Goal: Find specific page/section: Find specific page/section

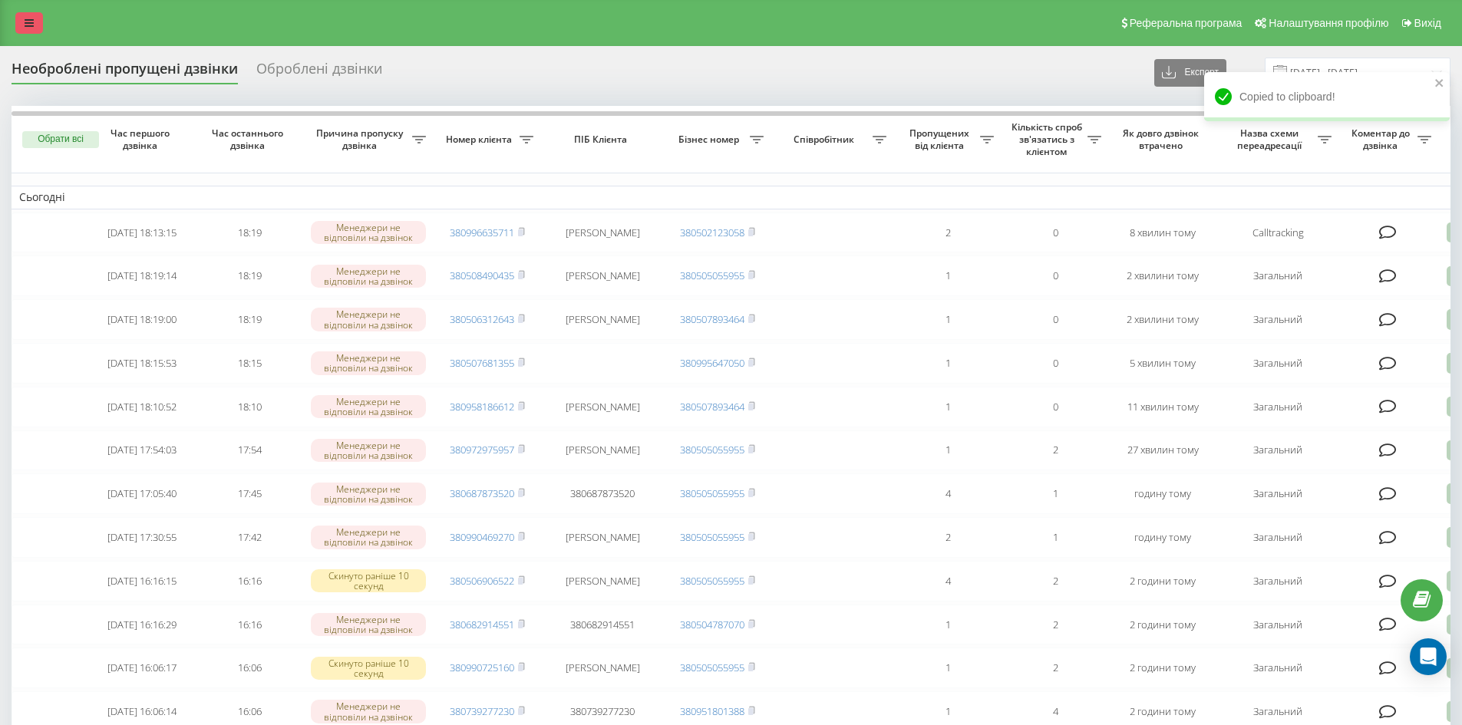
drag, startPoint x: 17, startPoint y: 23, endPoint x: 26, endPoint y: 24, distance: 9.2
click at [17, 23] on link at bounding box center [29, 22] width 28 height 21
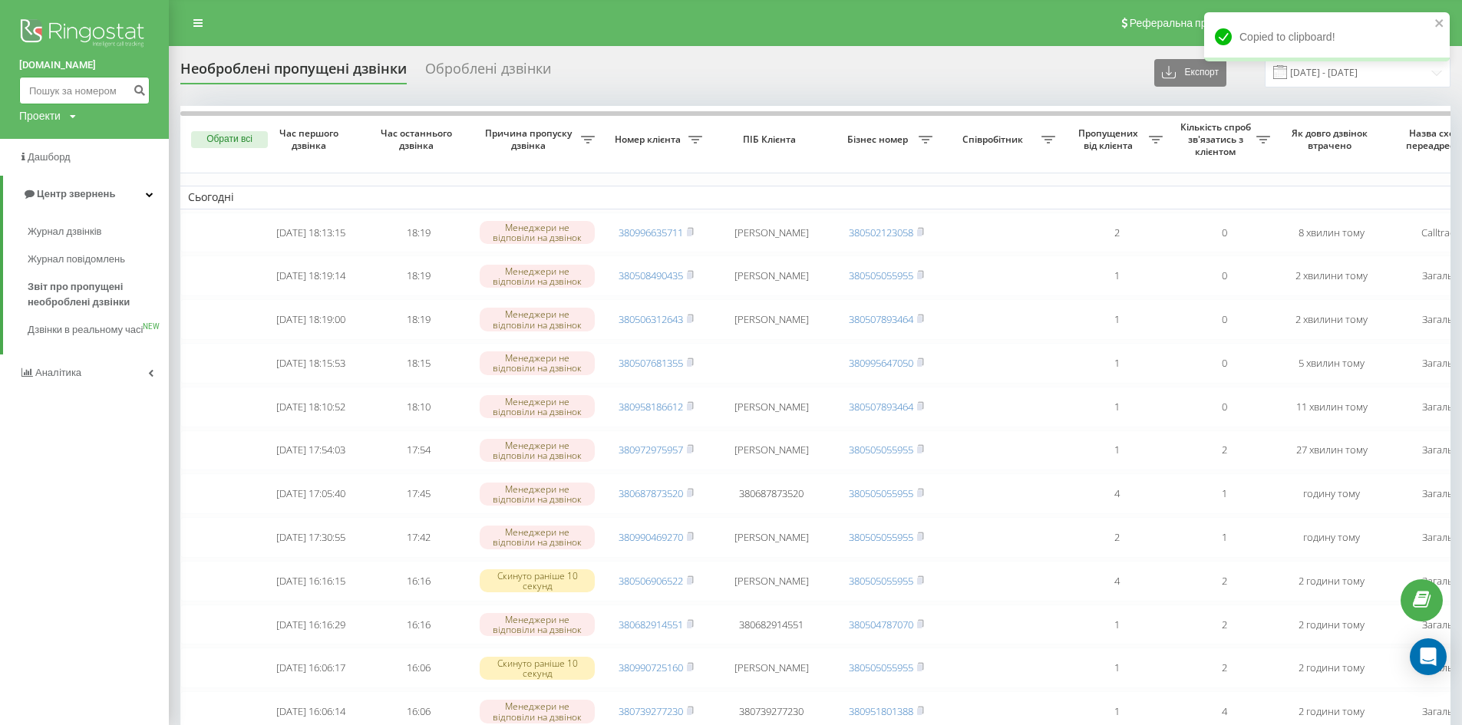
click at [94, 81] on input at bounding box center [84, 91] width 130 height 28
paste input "0685079452"
type input "0685079452"
click at [136, 91] on icon "submit" at bounding box center [139, 88] width 13 height 9
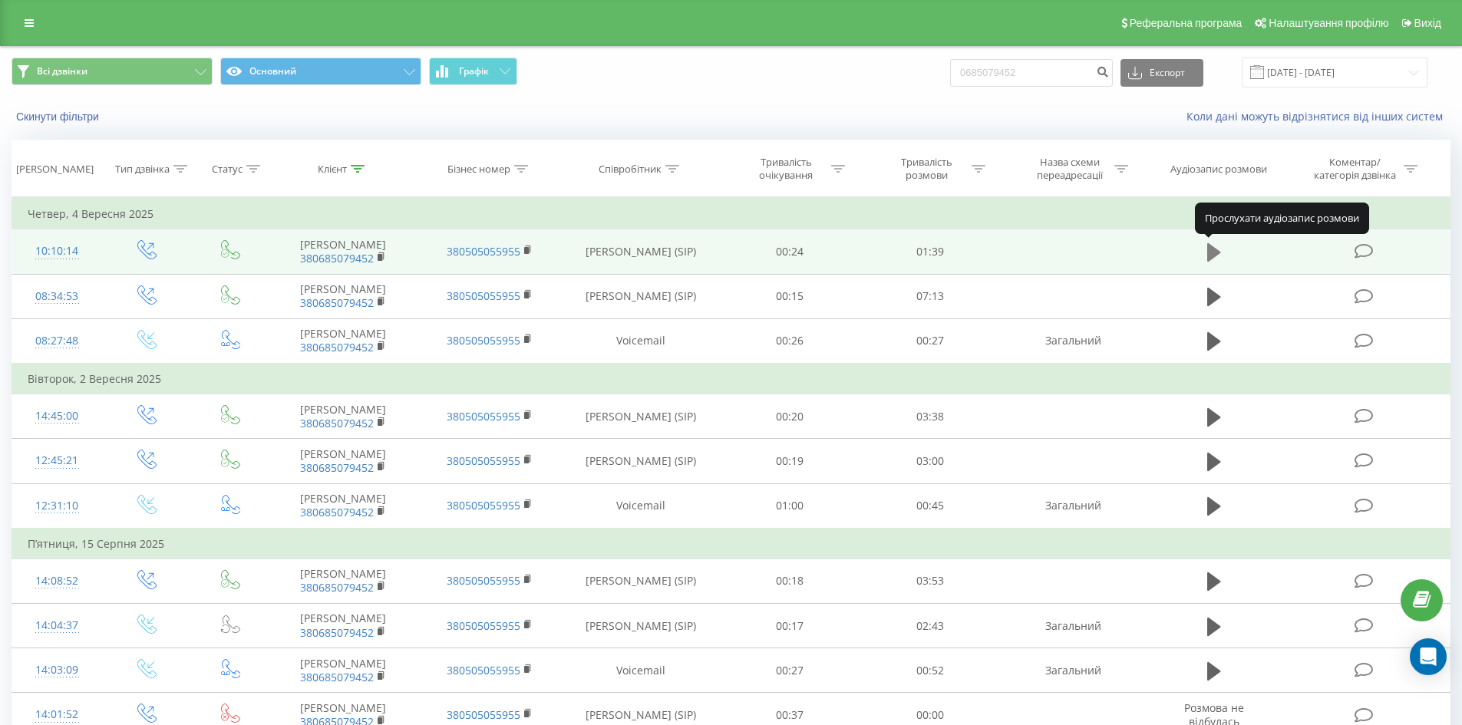
click at [1210, 250] on icon at bounding box center [1214, 252] width 14 height 18
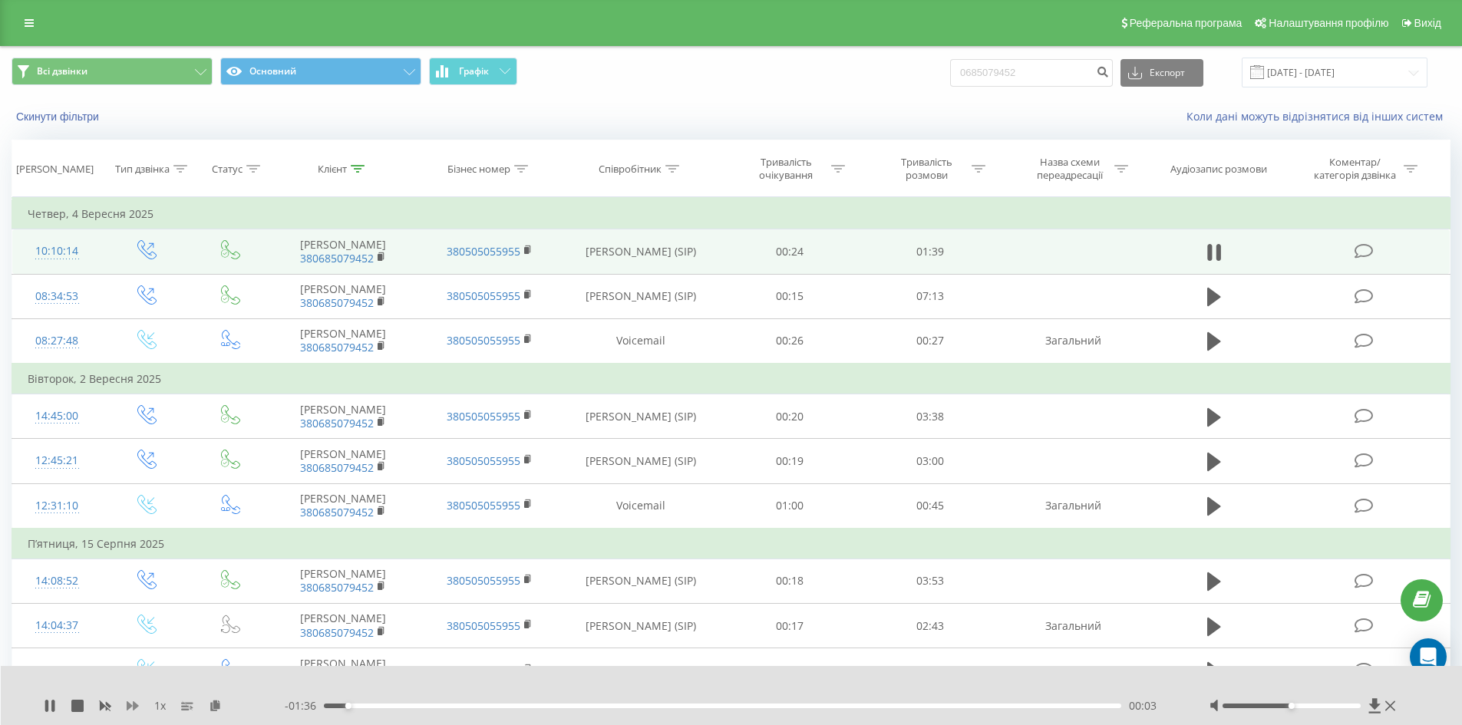
click at [130, 706] on icon at bounding box center [133, 705] width 12 height 9
click at [51, 710] on icon at bounding box center [50, 706] width 12 height 12
click at [25, 29] on link at bounding box center [29, 22] width 28 height 21
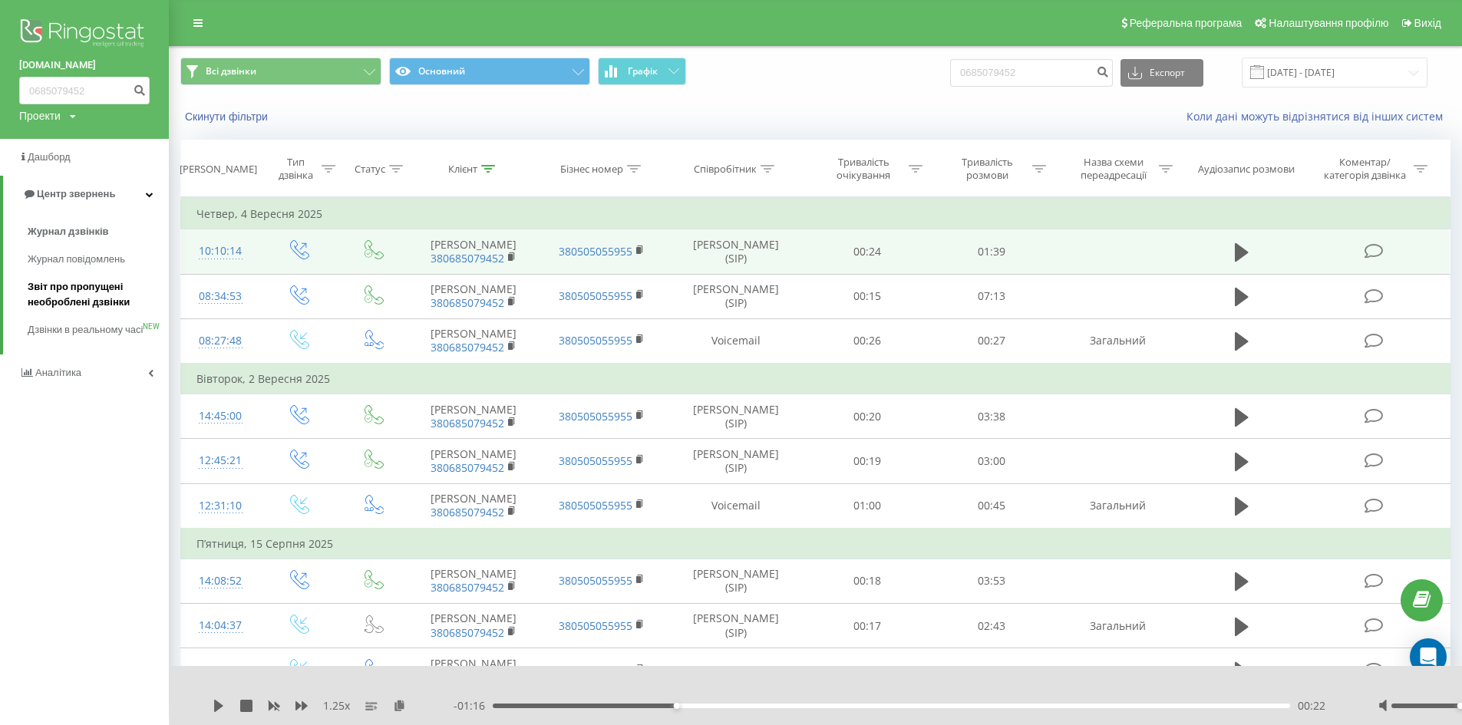
click at [68, 301] on span "Звіт про пропущені необроблені дзвінки" at bounding box center [95, 294] width 134 height 31
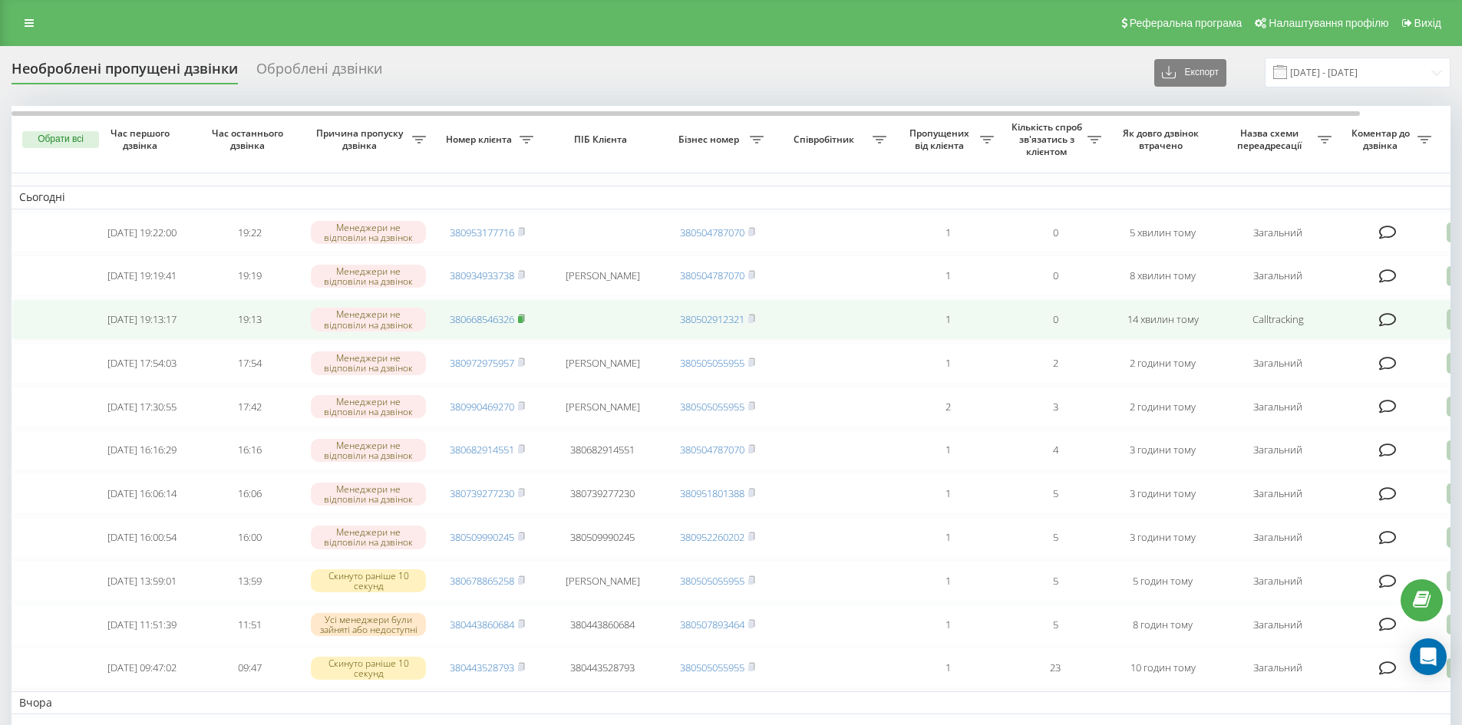
click at [525, 323] on icon at bounding box center [521, 318] width 7 height 9
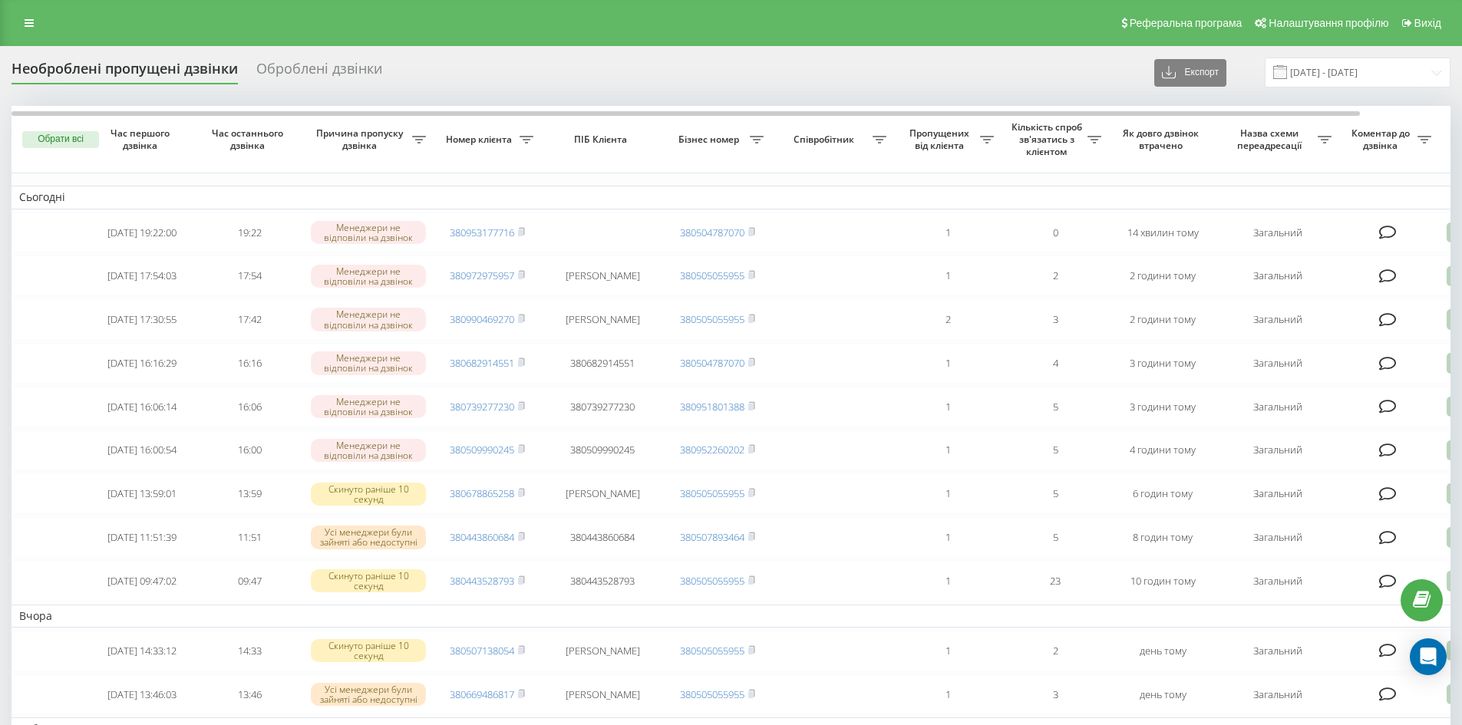
drag, startPoint x: 31, startPoint y: 15, endPoint x: 64, endPoint y: 64, distance: 58.5
click at [31, 15] on link at bounding box center [29, 22] width 28 height 21
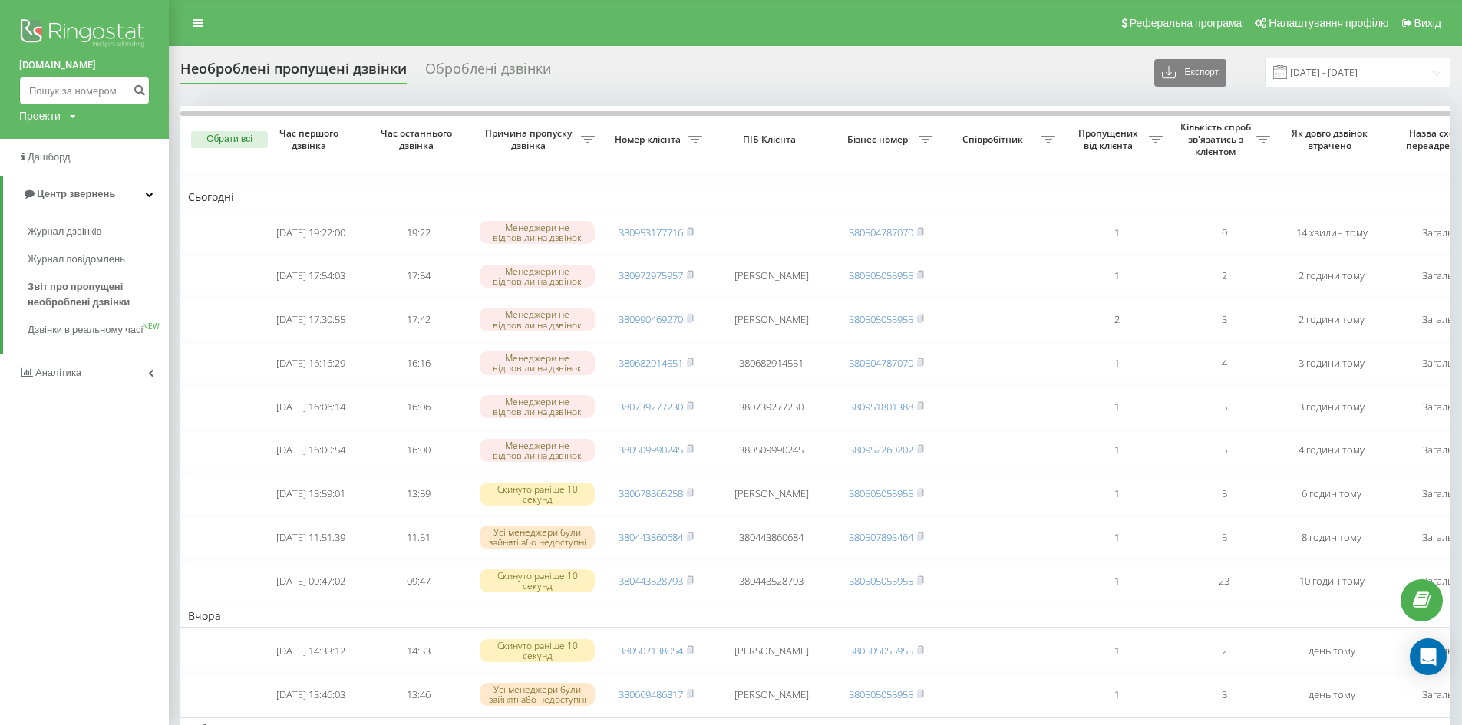
click at [71, 83] on input at bounding box center [84, 91] width 130 height 28
paste input "+380934933738"
type input "+380934933738"
click at [140, 92] on icon "submit" at bounding box center [139, 88] width 13 height 9
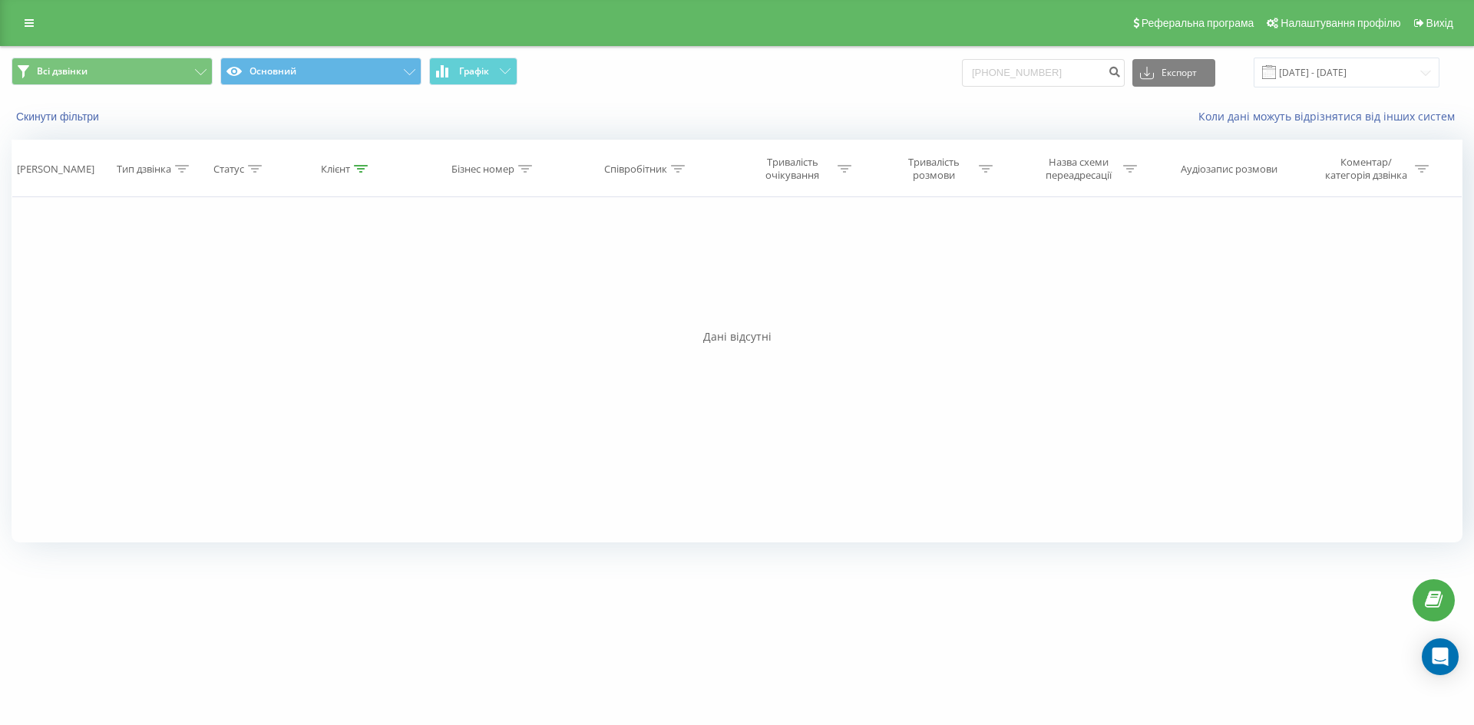
drag, startPoint x: 989, startPoint y: 506, endPoint x: 949, endPoint y: 480, distance: 47.3
click at [989, 506] on div "Фільтрувати за умовою Дорівнює Введіть значення Скасувати OK Фільтрувати за умо…" at bounding box center [737, 369] width 1451 height 345
click at [29, 14] on link at bounding box center [29, 22] width 28 height 21
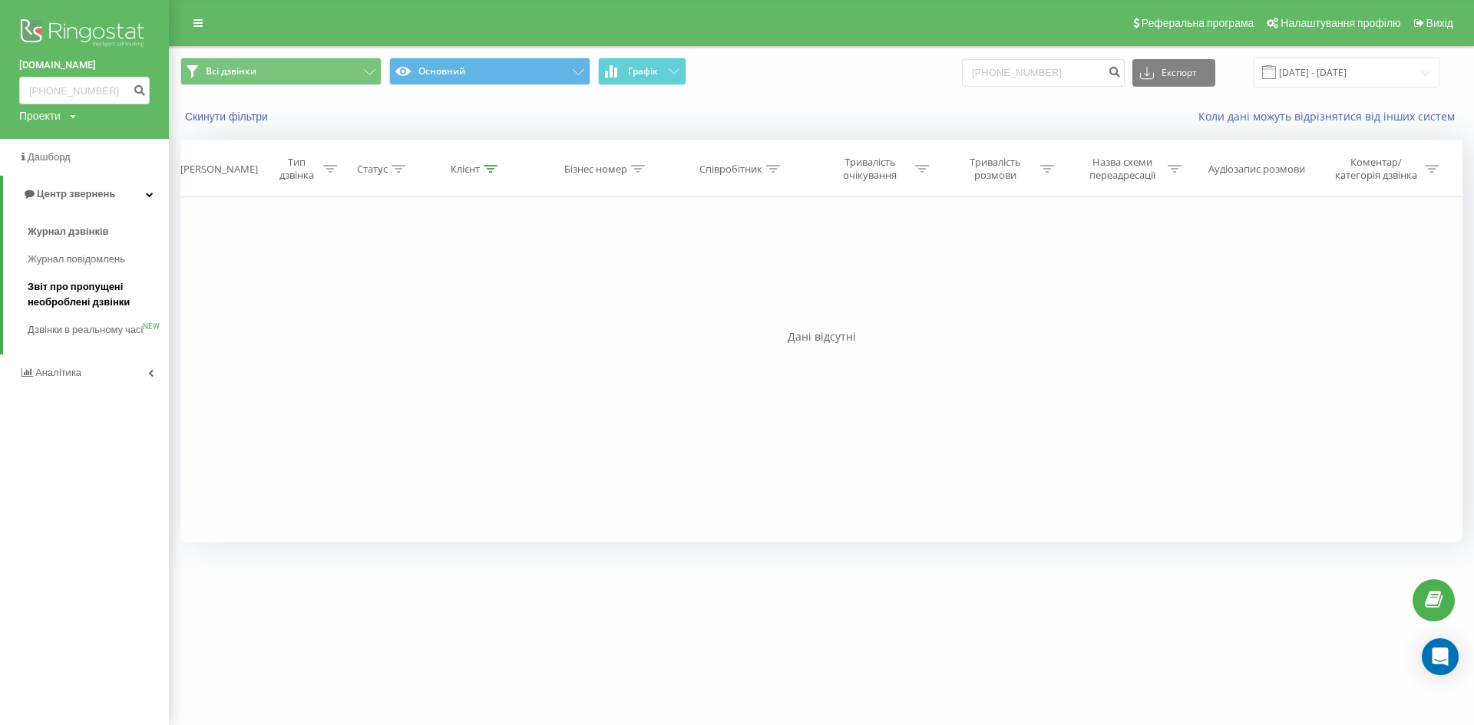
click at [79, 314] on link "Звіт про пропущені необроблені дзвінки" at bounding box center [98, 294] width 141 height 43
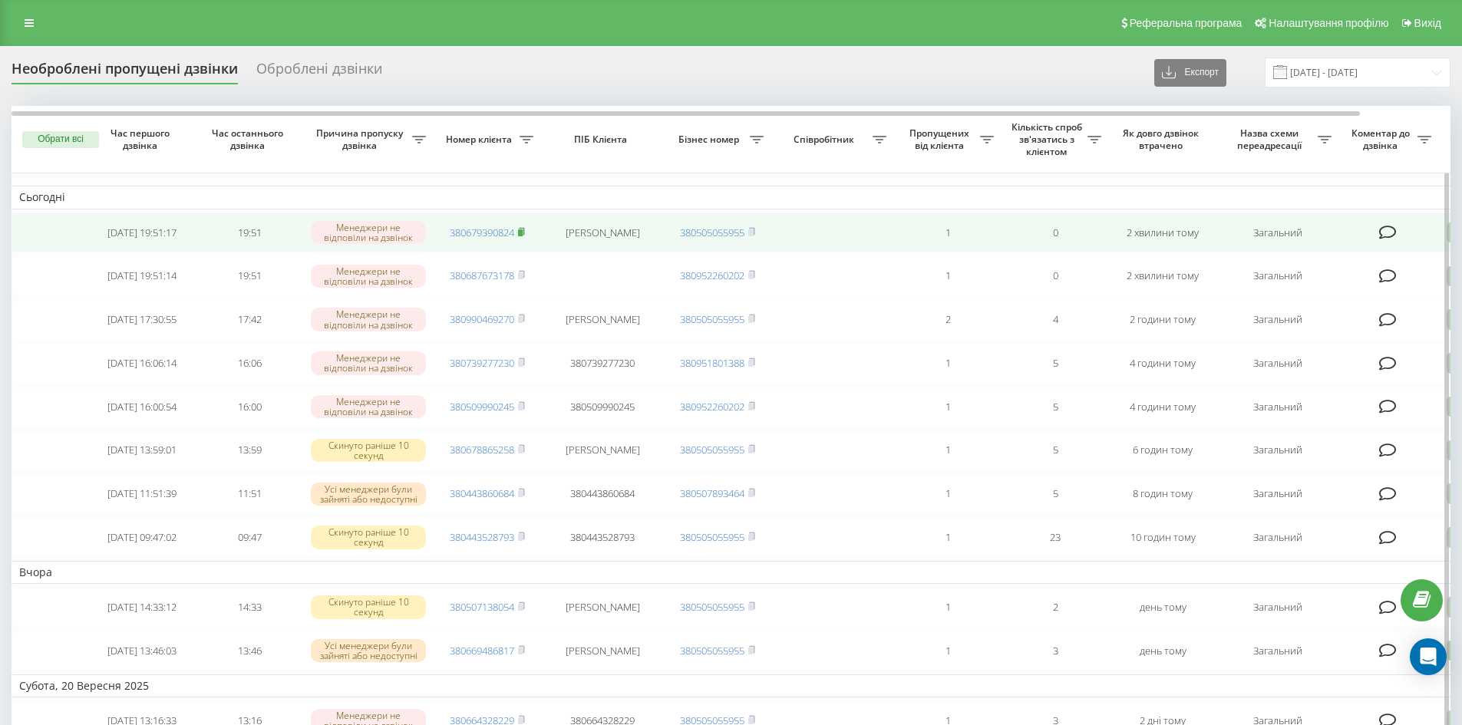
click at [525, 233] on icon at bounding box center [521, 231] width 7 height 9
